Goal: Task Accomplishment & Management: Use online tool/utility

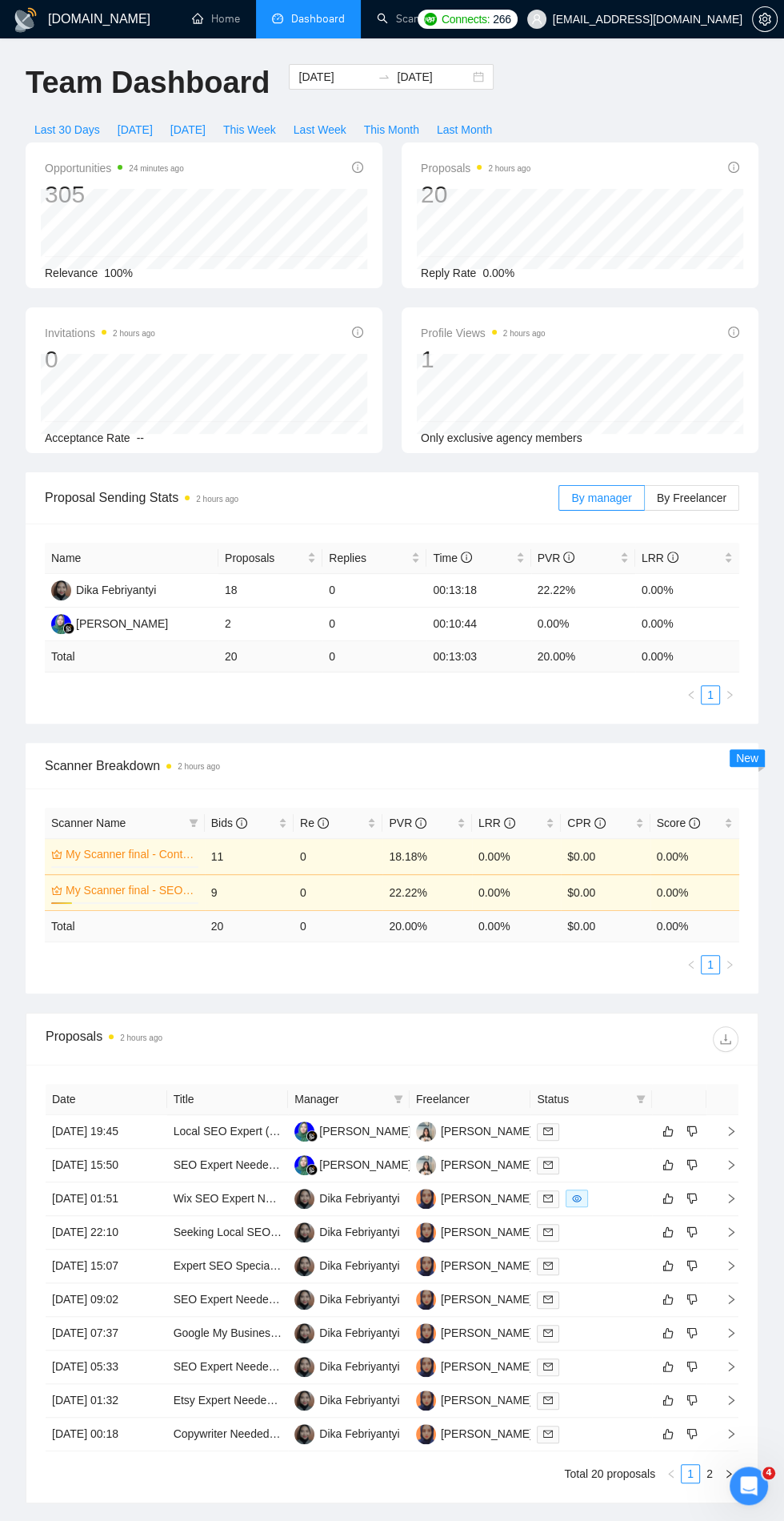
click at [398, 24] on link "Scanner" at bounding box center [406, 18] width 60 height 13
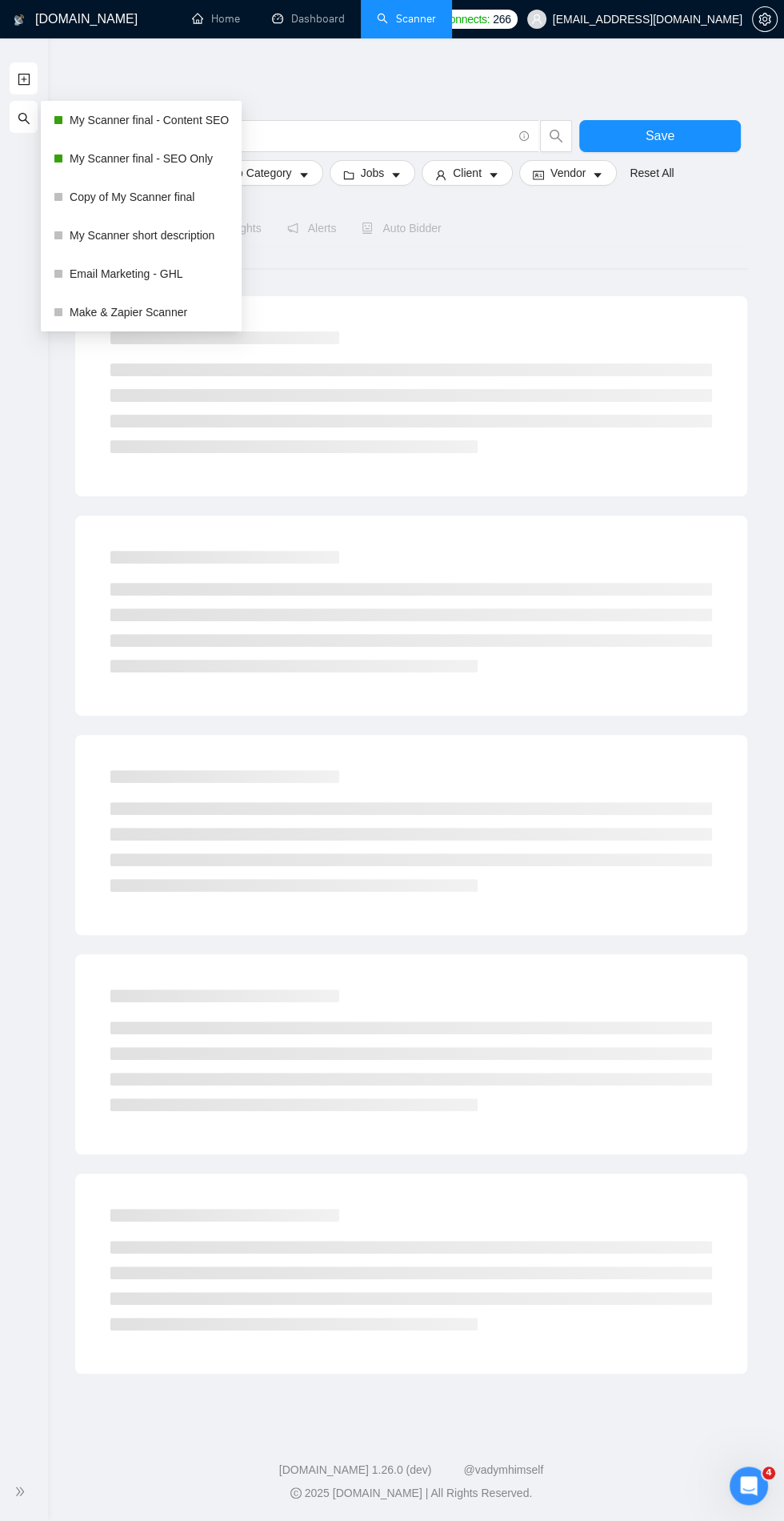
click at [127, 98] on div "Save Advanced Job Category Jobs Client Vendor Reset All Preview Results Insight…" at bounding box center [411, 718] width 672 height 1309
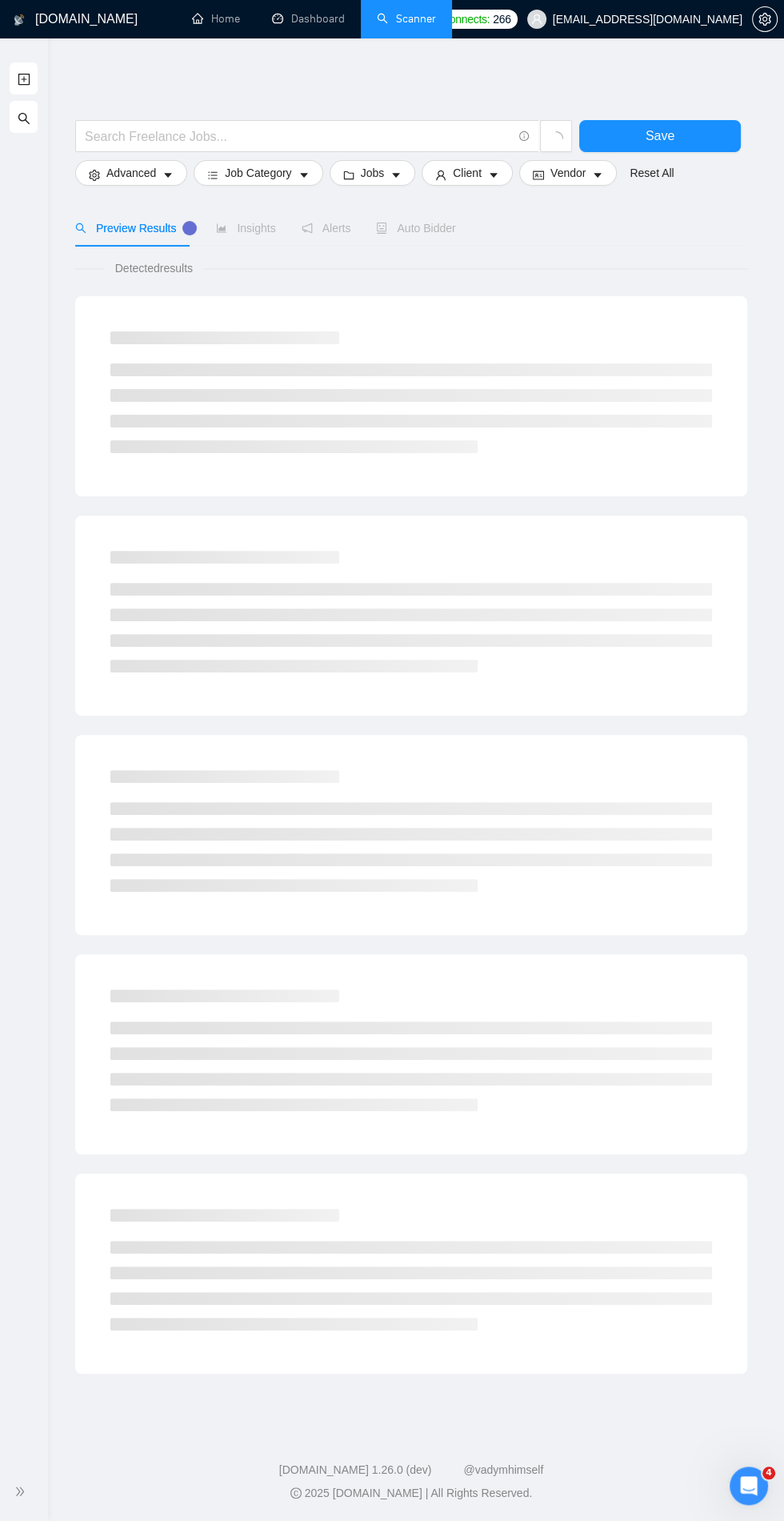
click at [24, 118] on icon "search" at bounding box center [24, 118] width 13 height 13
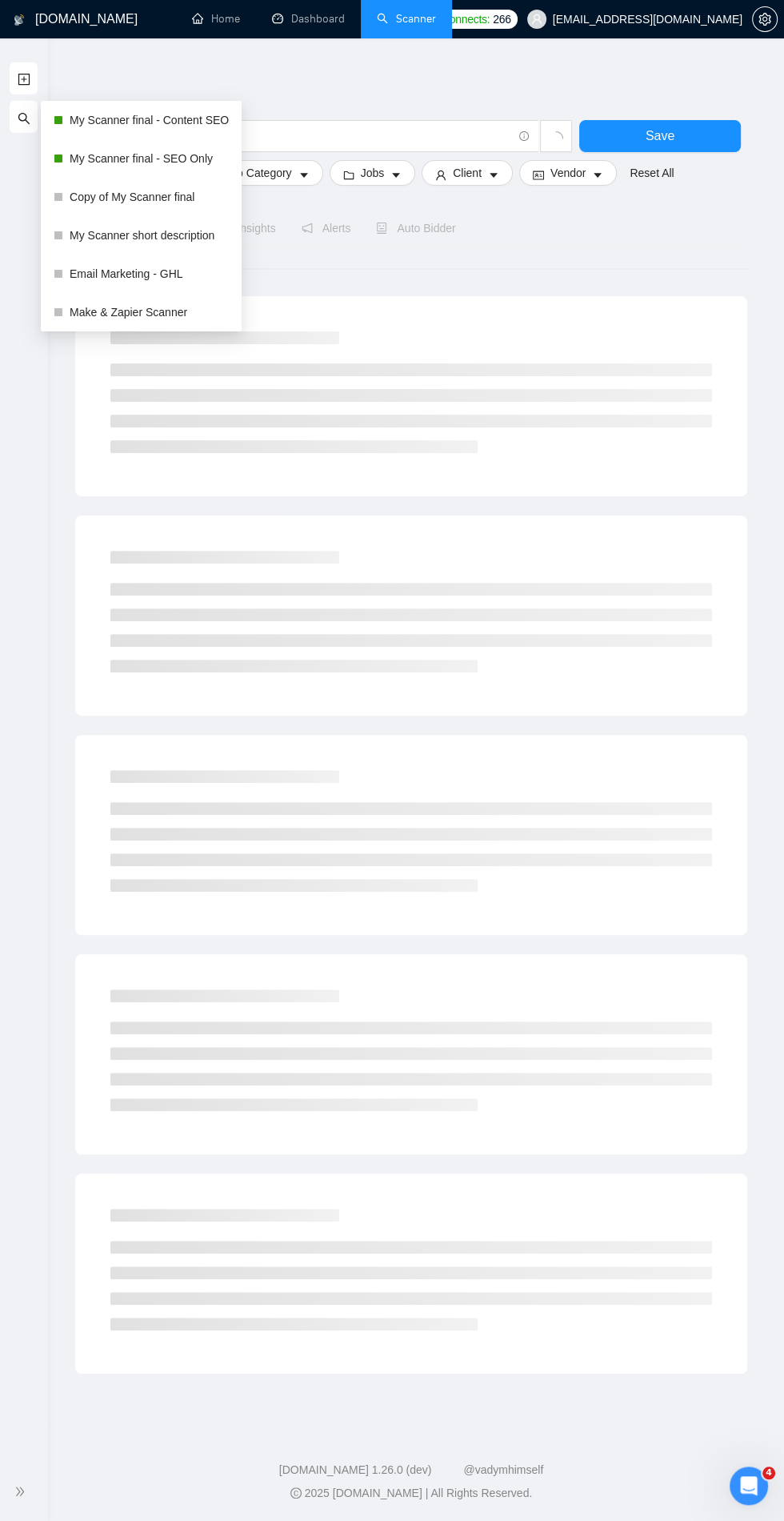
click at [138, 120] on link "My Scanner final - Content SEO" at bounding box center [149, 120] width 159 height 32
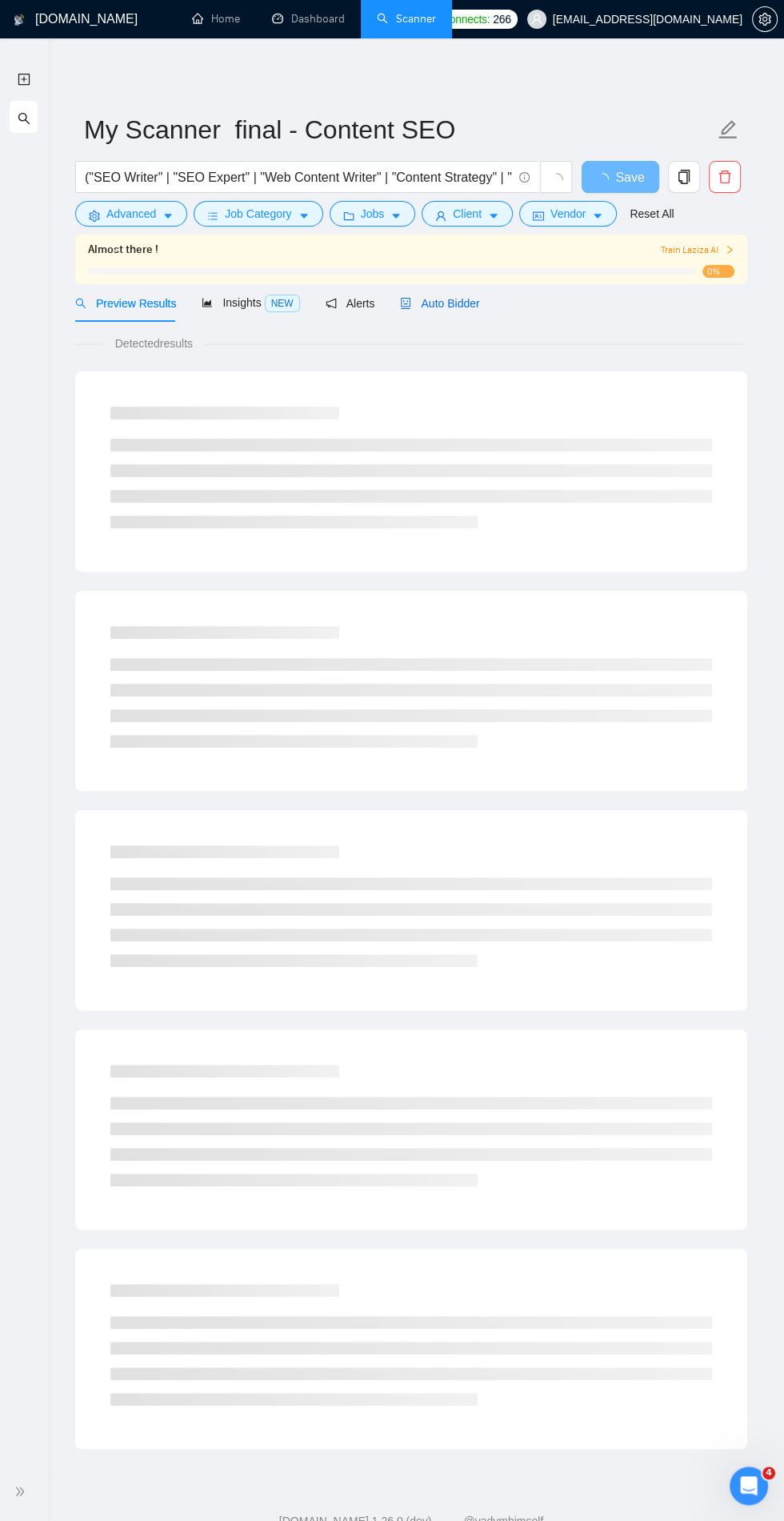
click at [426, 306] on span "Auto Bidder" at bounding box center [440, 303] width 79 height 13
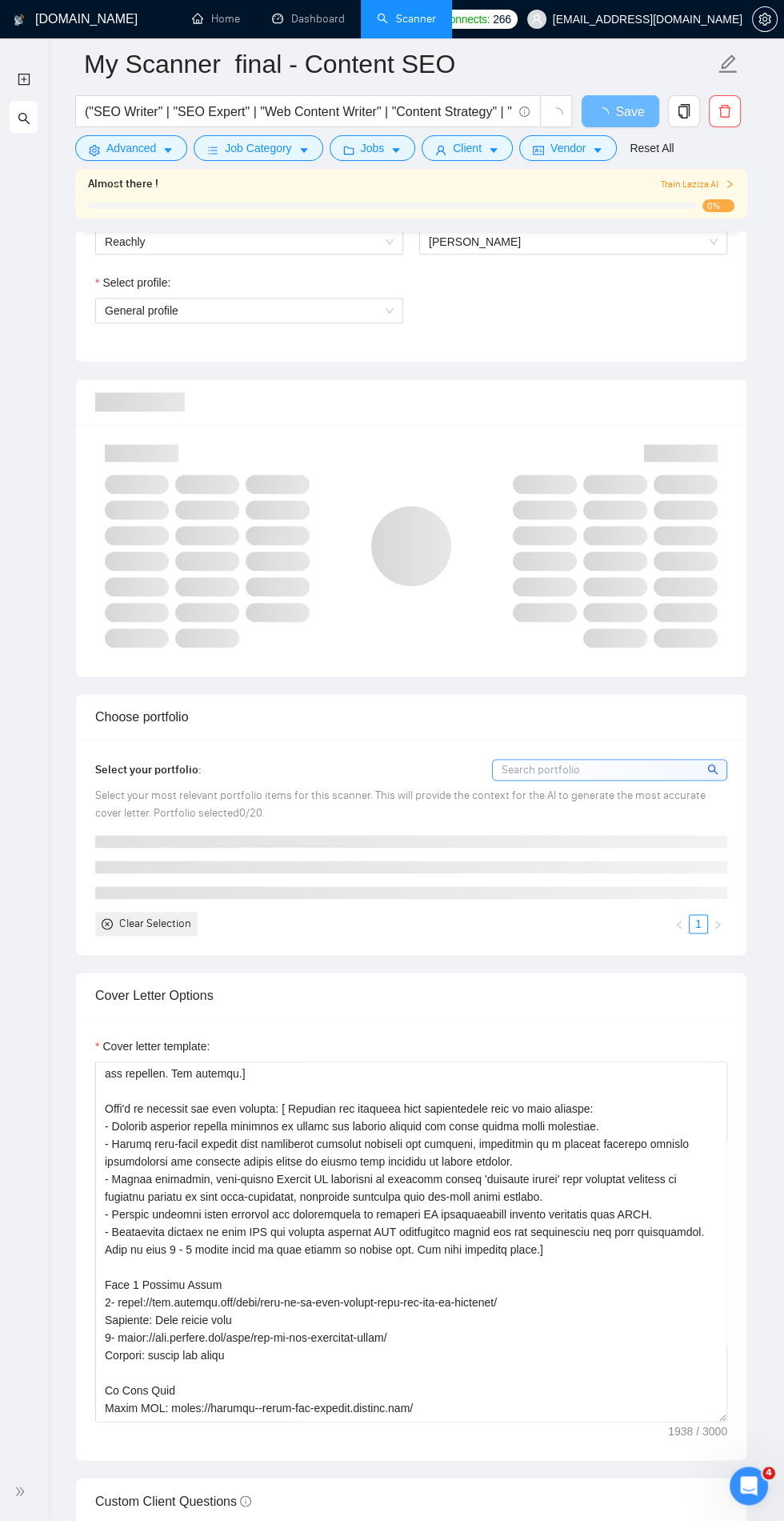
scroll to position [211, 0]
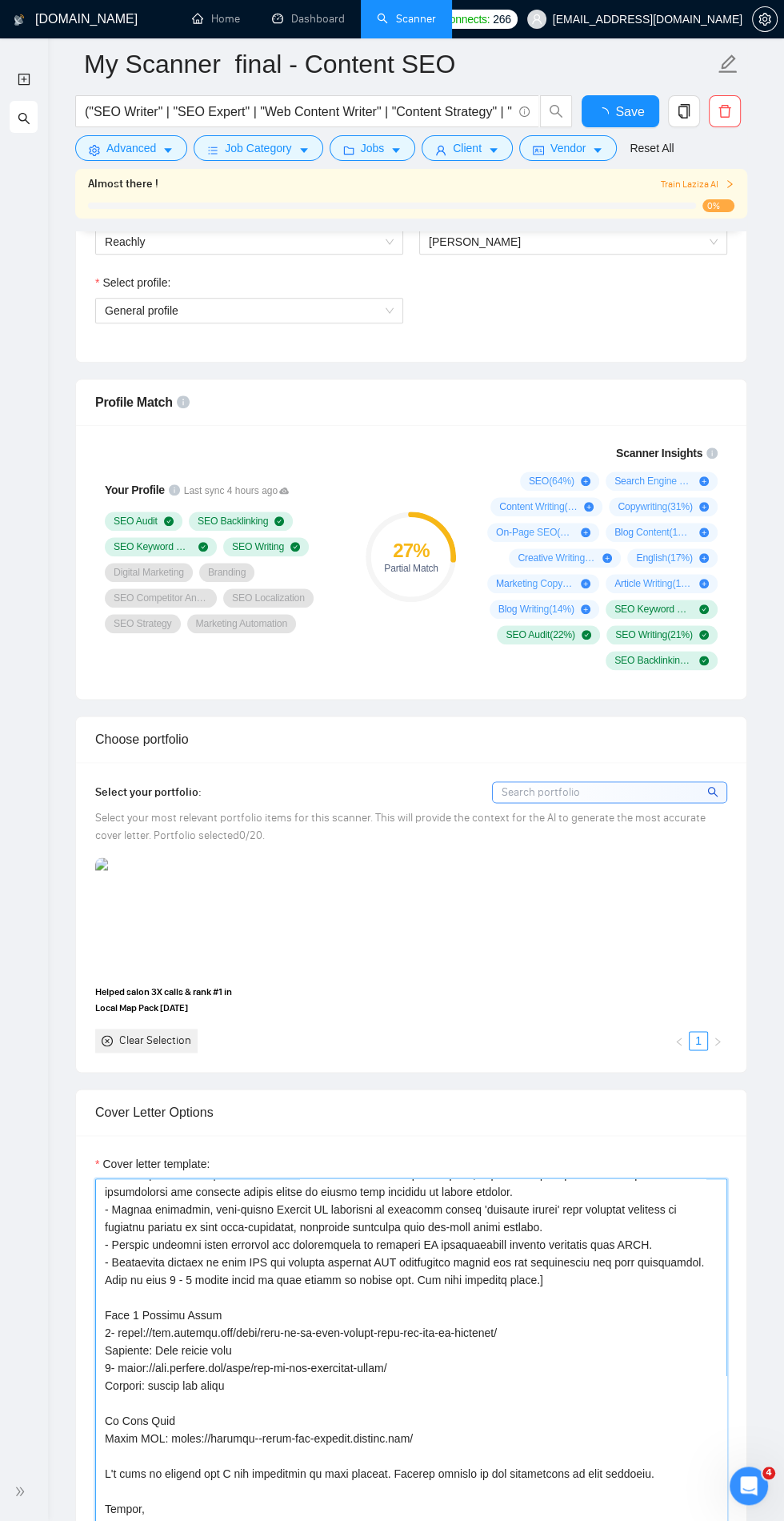
click at [369, 1324] on textarea "Cover letter template:" at bounding box center [410, 1358] width 632 height 360
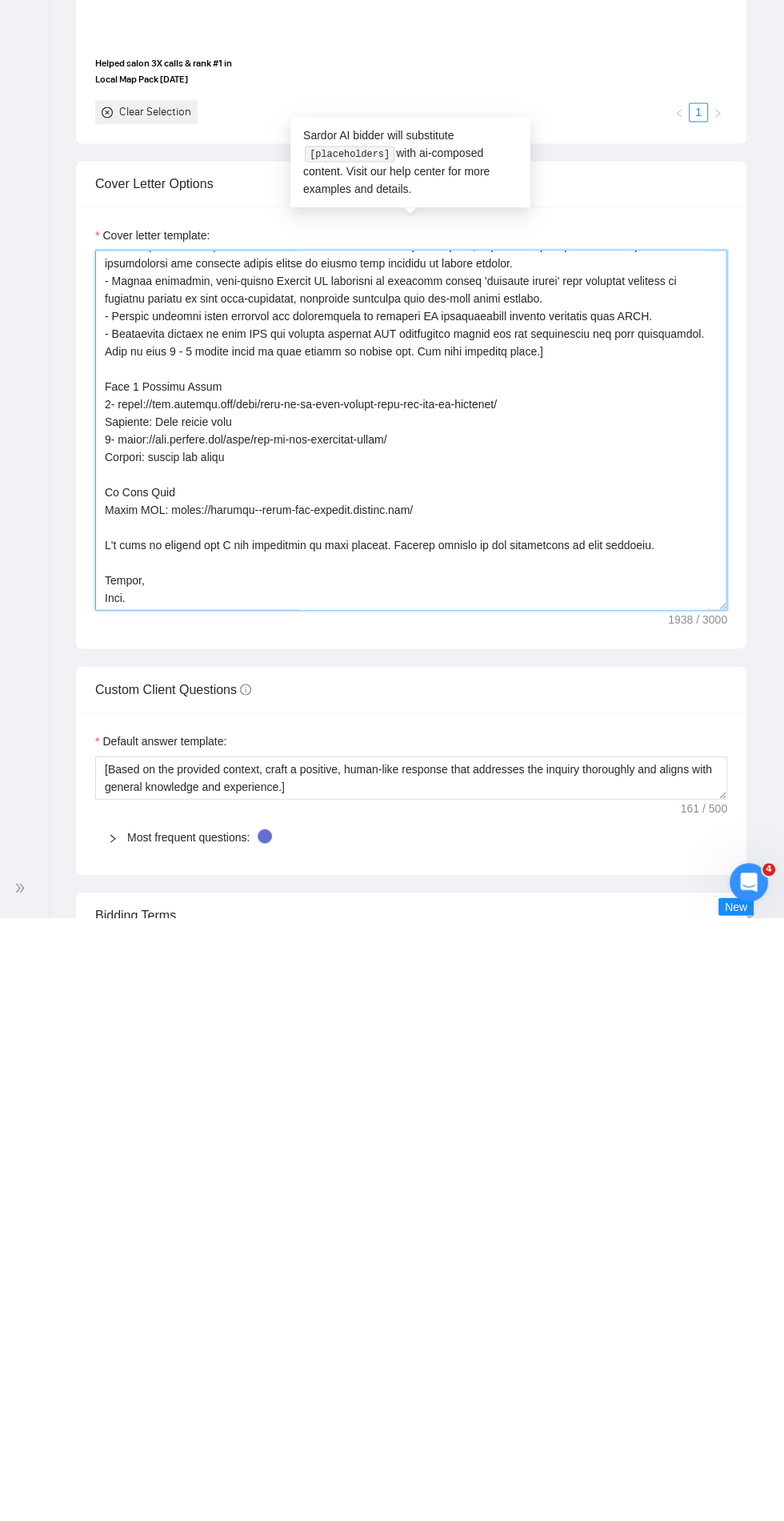
scroll to position [1220, 0]
